Goal: Navigation & Orientation: Find specific page/section

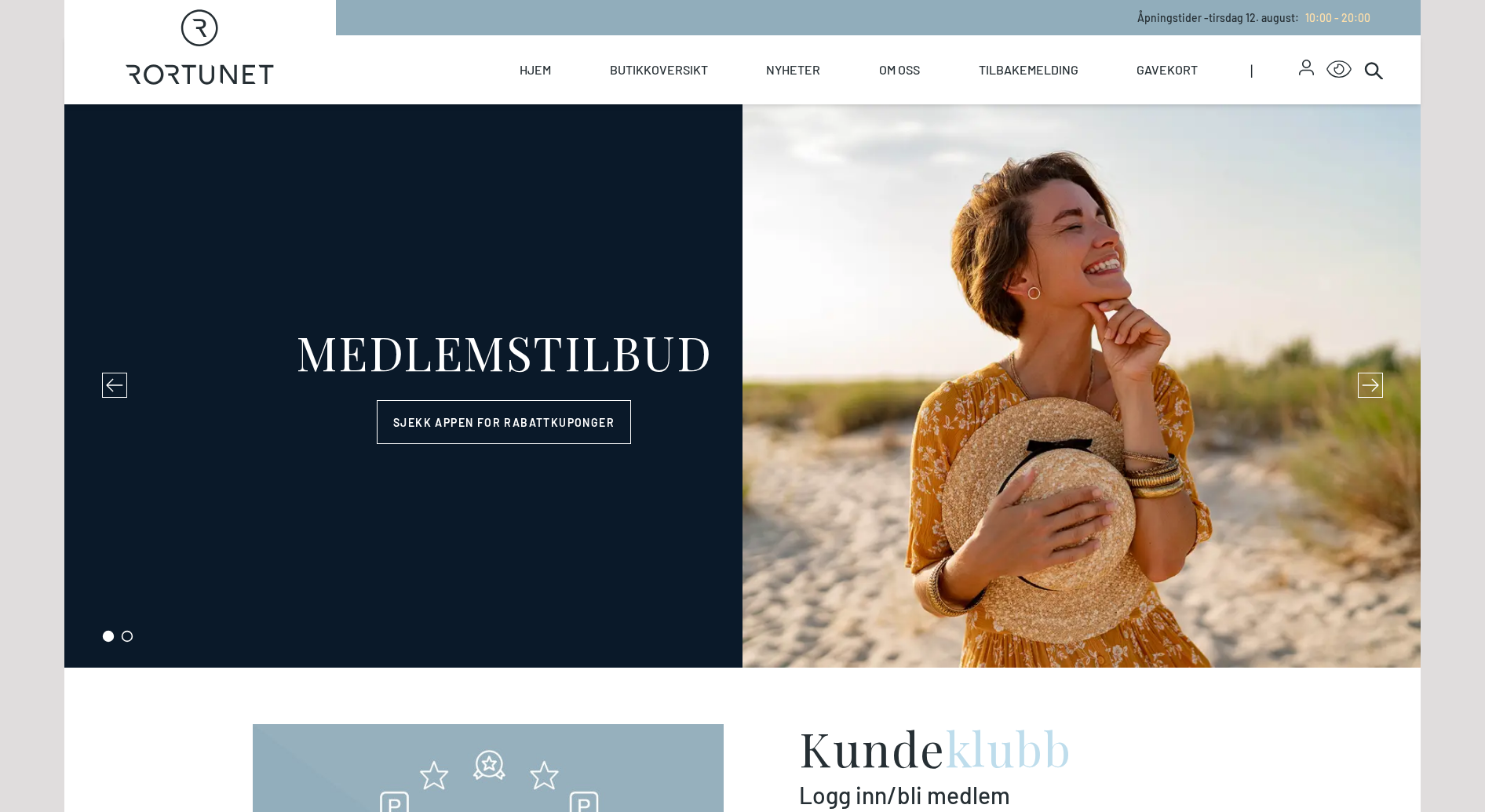
select select "NO"
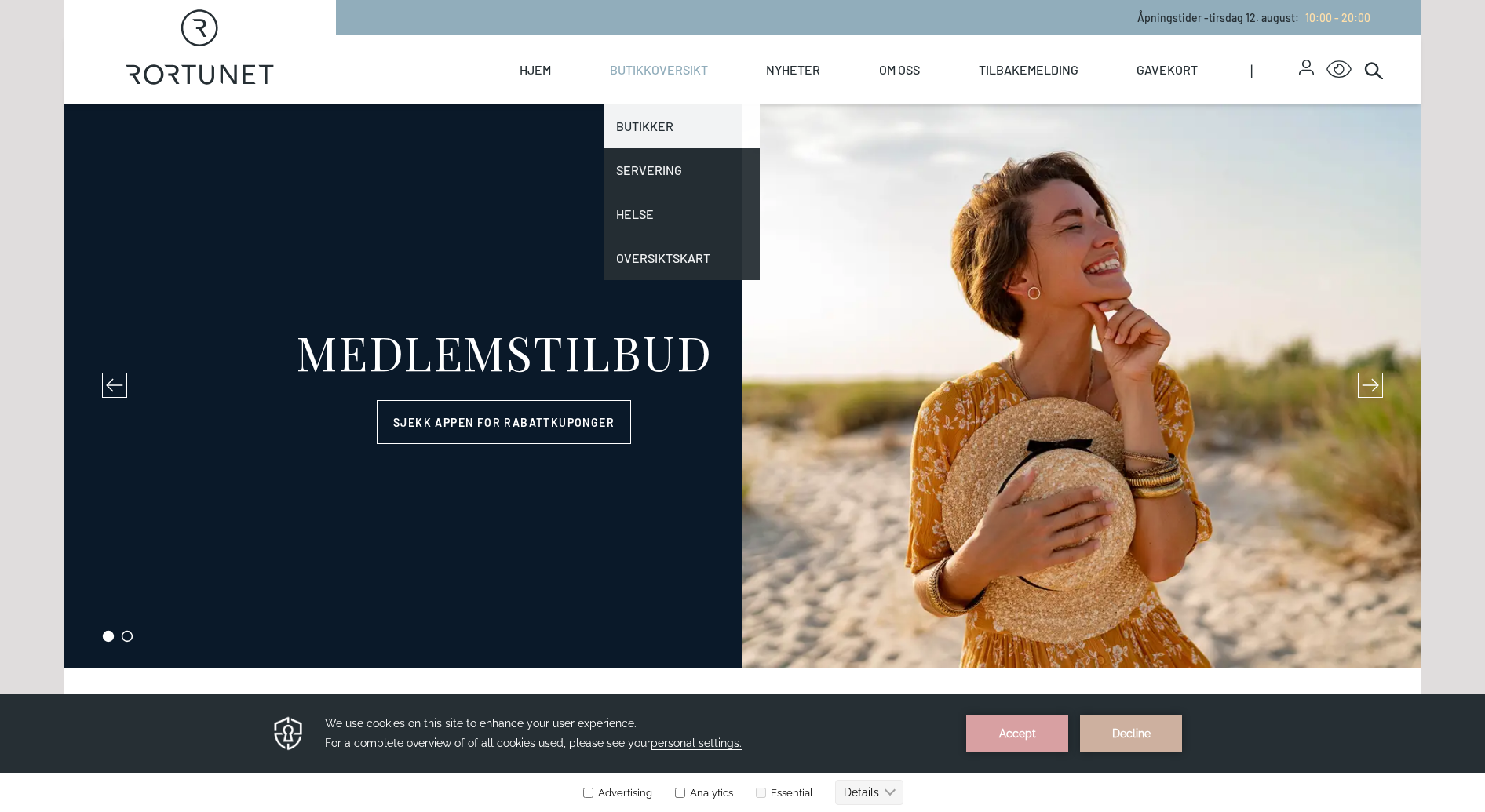
click at [655, 118] on link "Butikker" at bounding box center [682, 127] width 157 height 44
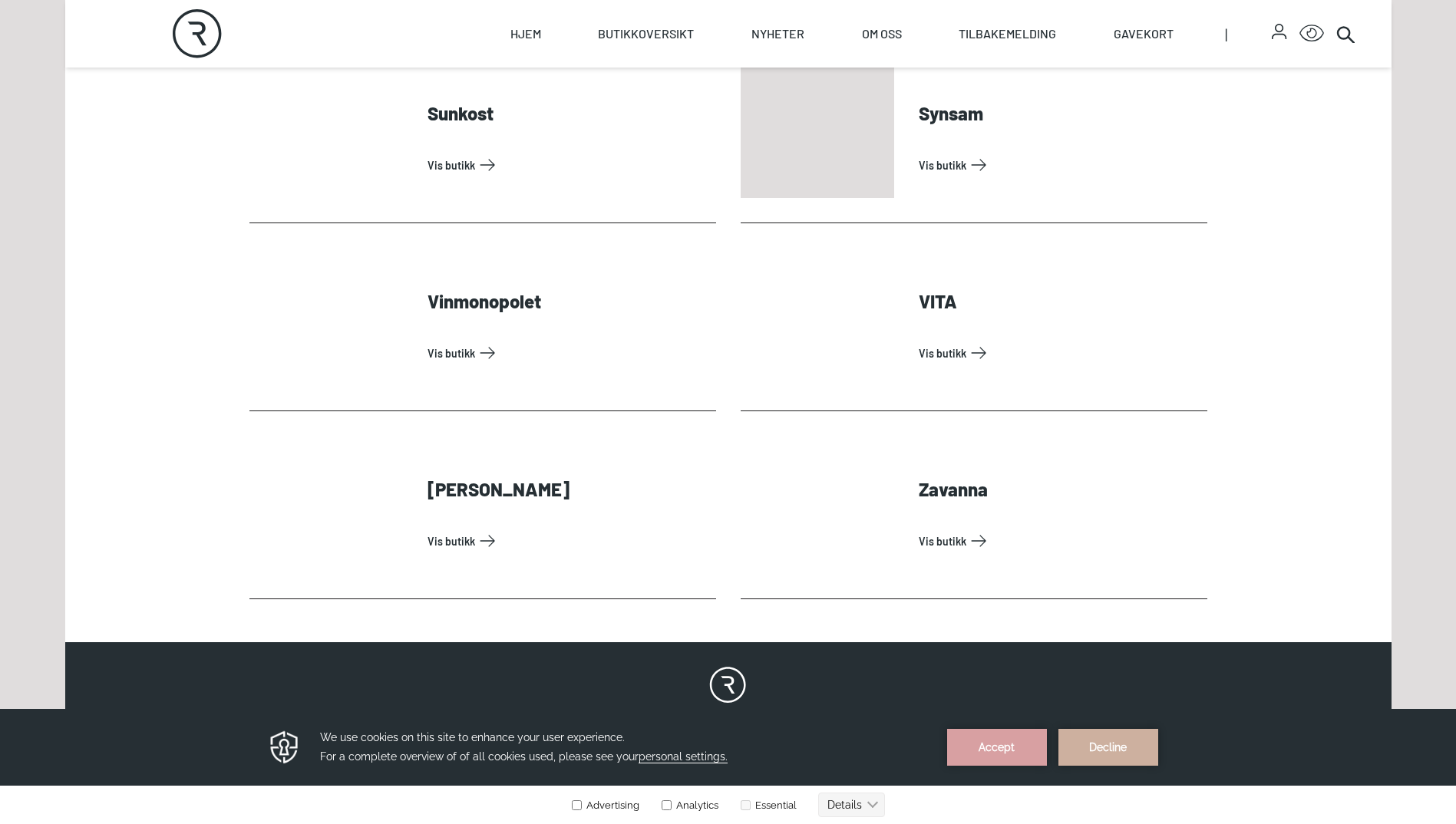
scroll to position [4756, 0]
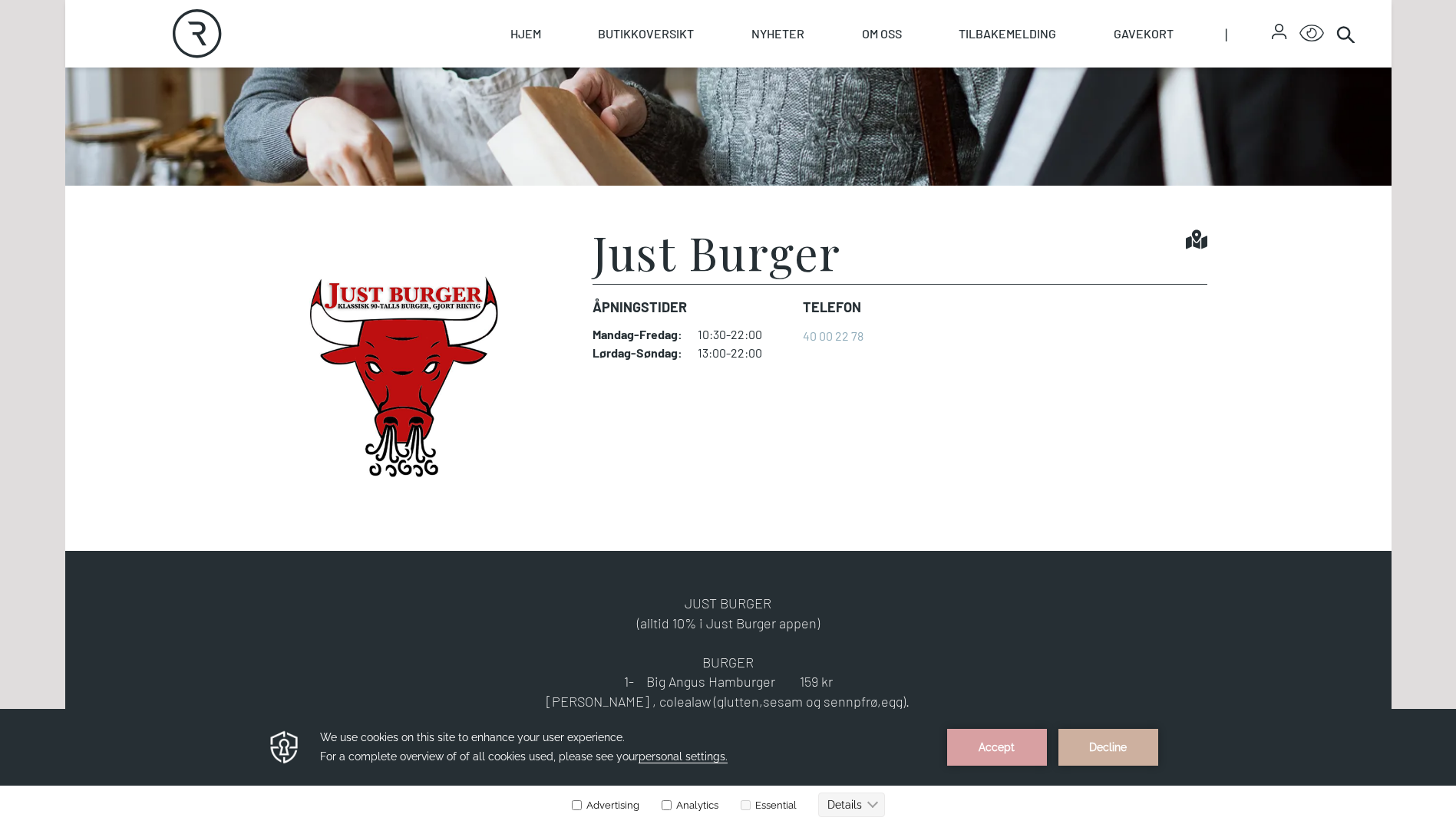
scroll to position [383, 0]
